Goal: Information Seeking & Learning: Learn about a topic

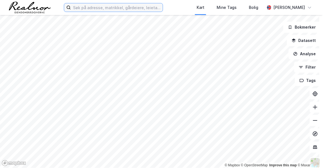
click at [127, 6] on input at bounding box center [117, 7] width 92 height 8
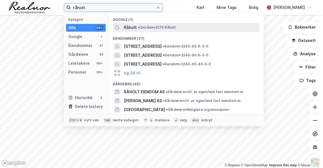
type input "råholt"
click at [131, 26] on span "Råholt" at bounding box center [130, 27] width 13 height 7
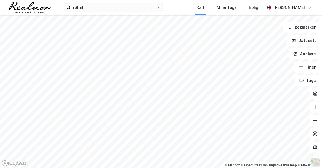
click at [157, 168] on html "råholt Kart Mine Tags Bolig Audun Astrup Bakke © Mapbox © OpenStreetMap Improve…" at bounding box center [161, 84] width 323 height 168
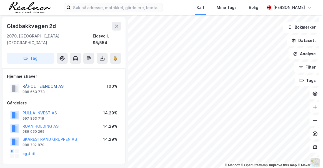
click at [0, 0] on button "RÅHOLT EIENDOM AS" at bounding box center [0, 0] width 0 height 0
